Goal: Task Accomplishment & Management: Use online tool/utility

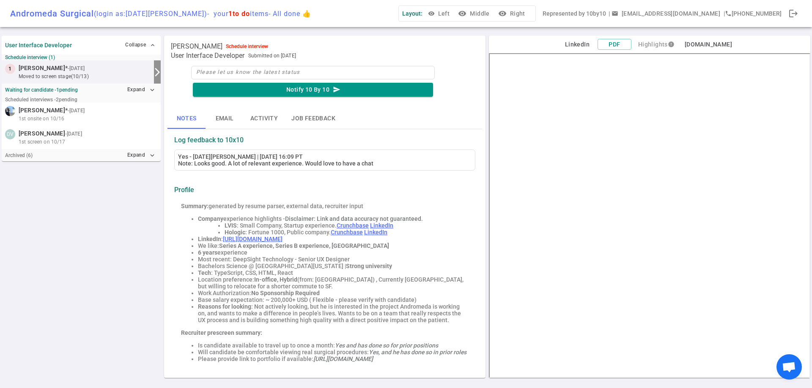
click at [52, 70] on span "[PERSON_NAME]" at bounding box center [42, 68] width 46 height 9
click at [225, 116] on button "Email" at bounding box center [224, 119] width 38 height 20
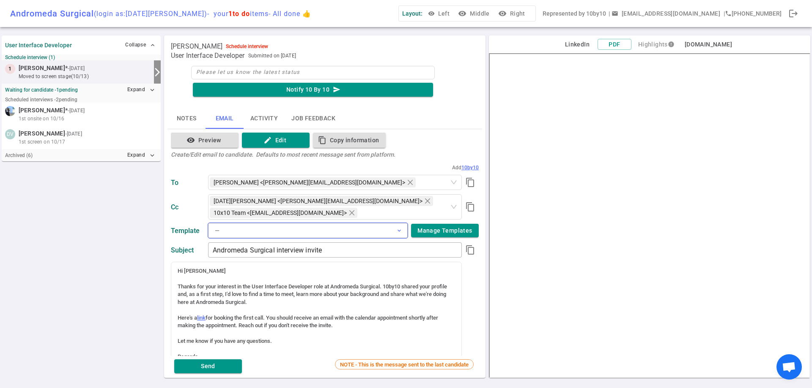
click at [258, 231] on button "— expand_more" at bounding box center [308, 230] width 200 height 15
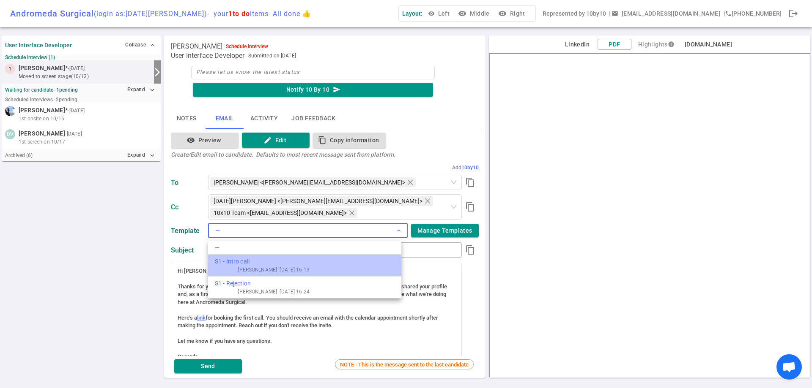
click at [239, 266] on div "S1 - Intro call" at bounding box center [262, 261] width 95 height 9
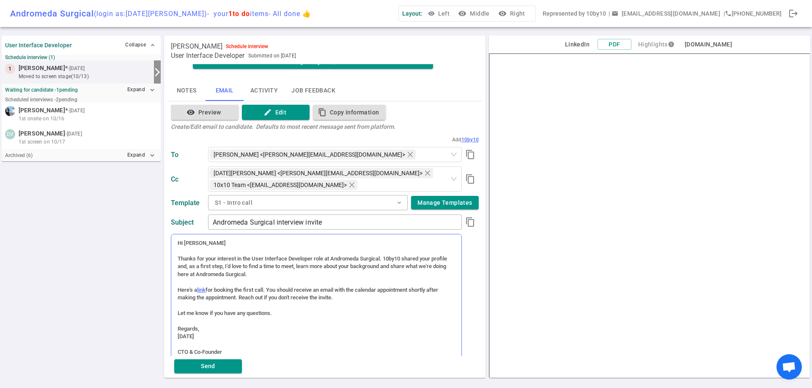
scroll to position [42, 0]
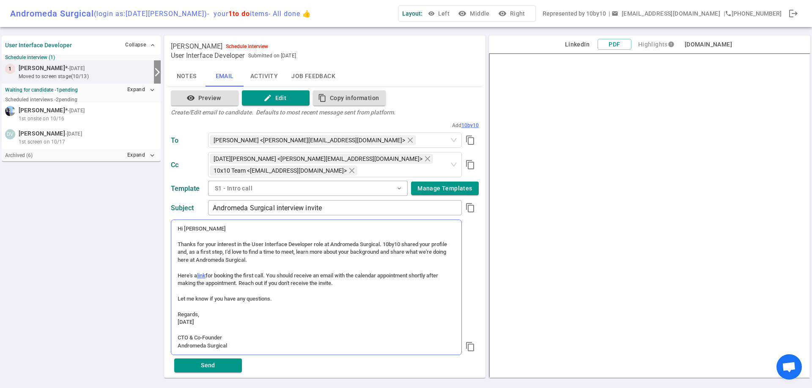
click at [201, 276] on link "link" at bounding box center [201, 276] width 8 height 6
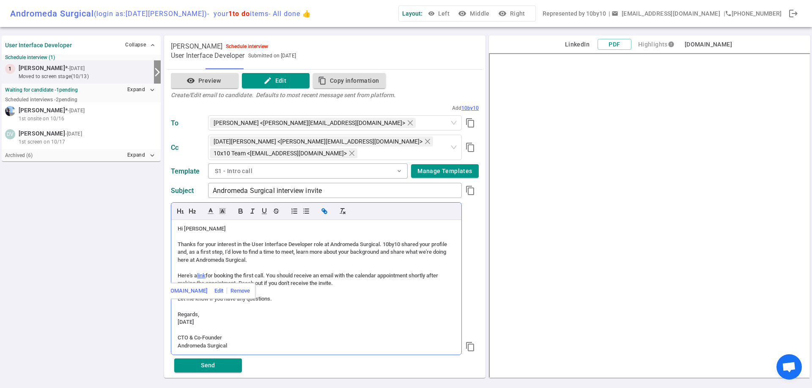
click at [208, 294] on link "[URL][DOMAIN_NAME]" at bounding box center [180, 291] width 56 height 11
click at [216, 367] on button "Send" at bounding box center [208, 366] width 68 height 14
click at [216, 367] on div "Send" at bounding box center [325, 365] width 308 height 21
click at [137, 328] on div "User Interface Developer Collapse expand_less Schedule interview (1) 1 [PERSON_…" at bounding box center [81, 207] width 159 height 346
